Goal: Check status: Check status

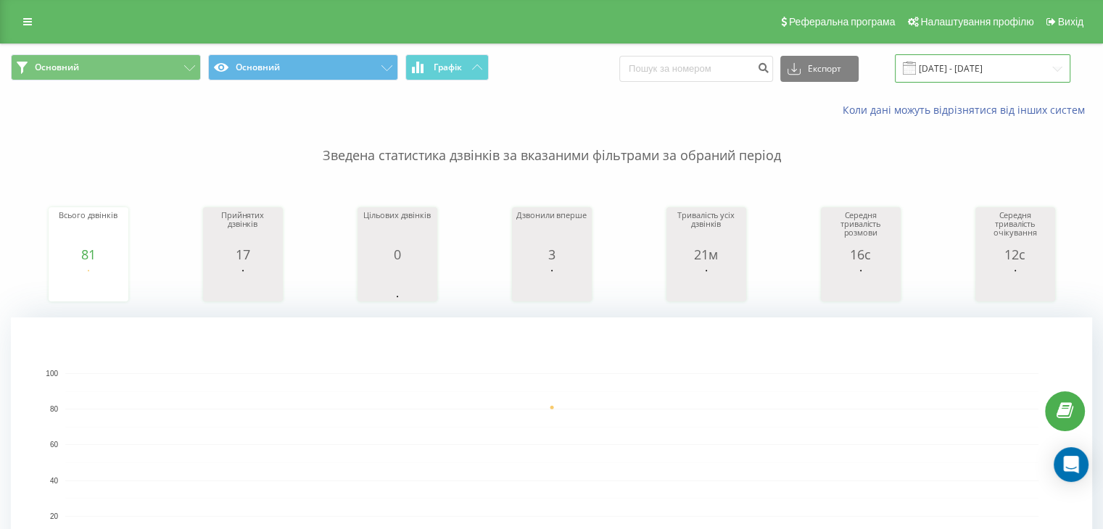
click at [969, 74] on input "[DATE] - [DATE]" at bounding box center [981, 68] width 175 height 28
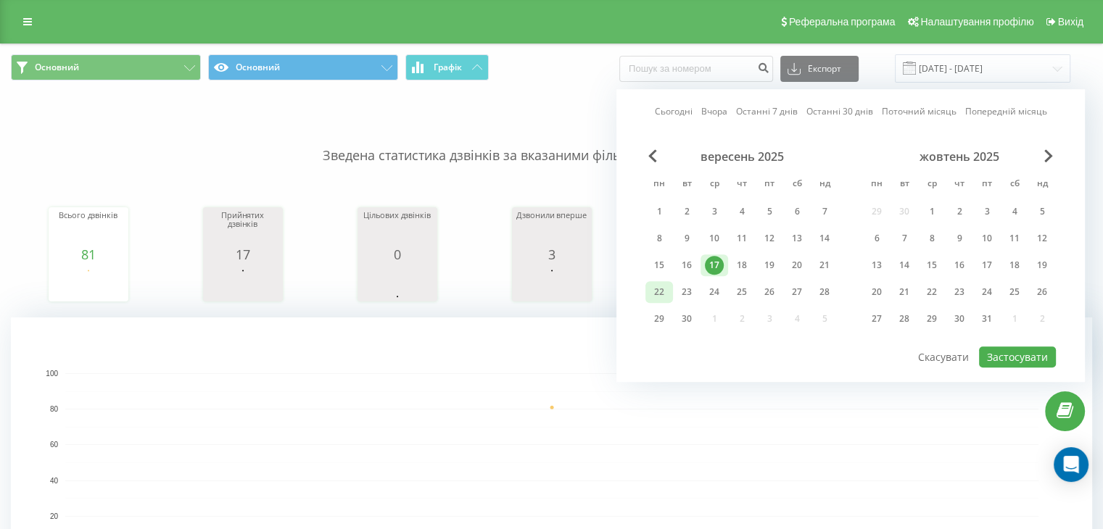
click at [655, 291] on div "22" at bounding box center [658, 292] width 19 height 19
click at [1013, 350] on button "Застосувати" at bounding box center [1017, 356] width 77 height 21
type input "[DATE] - [DATE]"
